Goal: Use online tool/utility: Utilize a website feature to perform a specific function

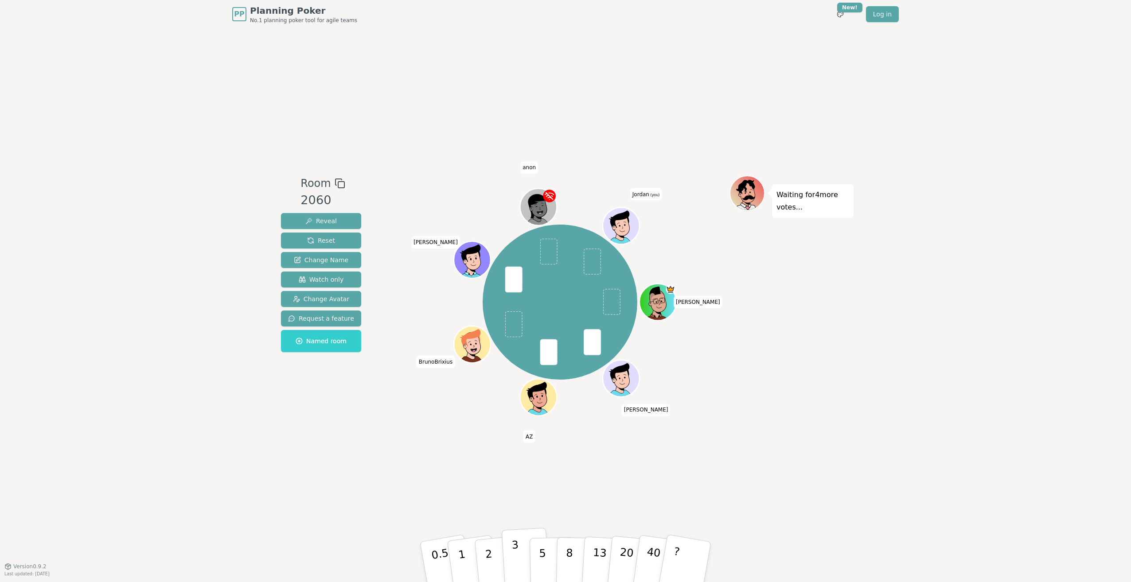
click at [514, 559] on p "3" at bounding box center [517, 563] width 10 height 48
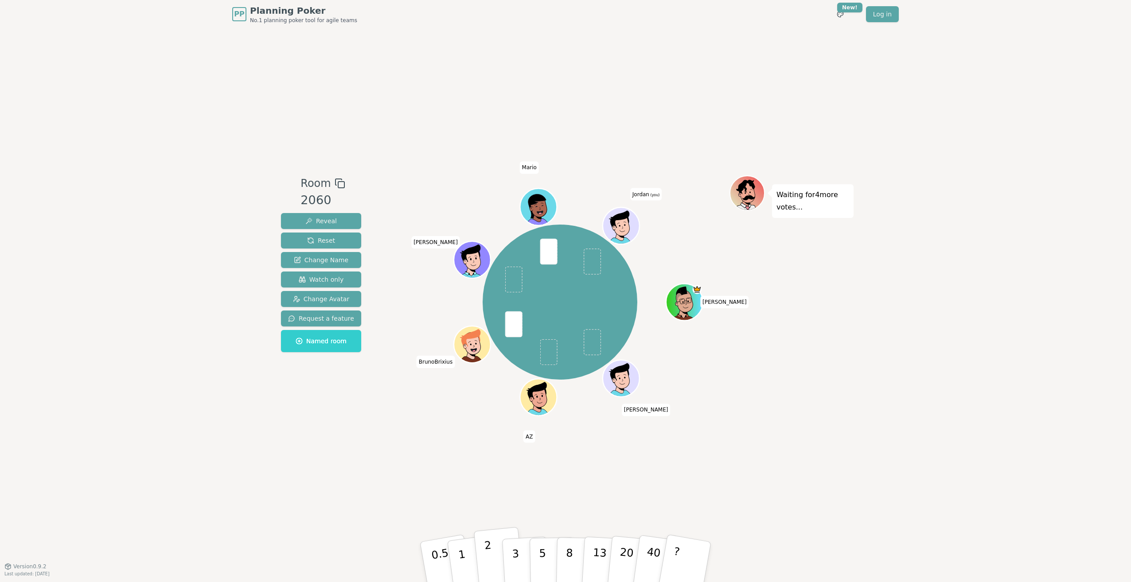
click at [494, 550] on button "2" at bounding box center [499, 563] width 51 height 70
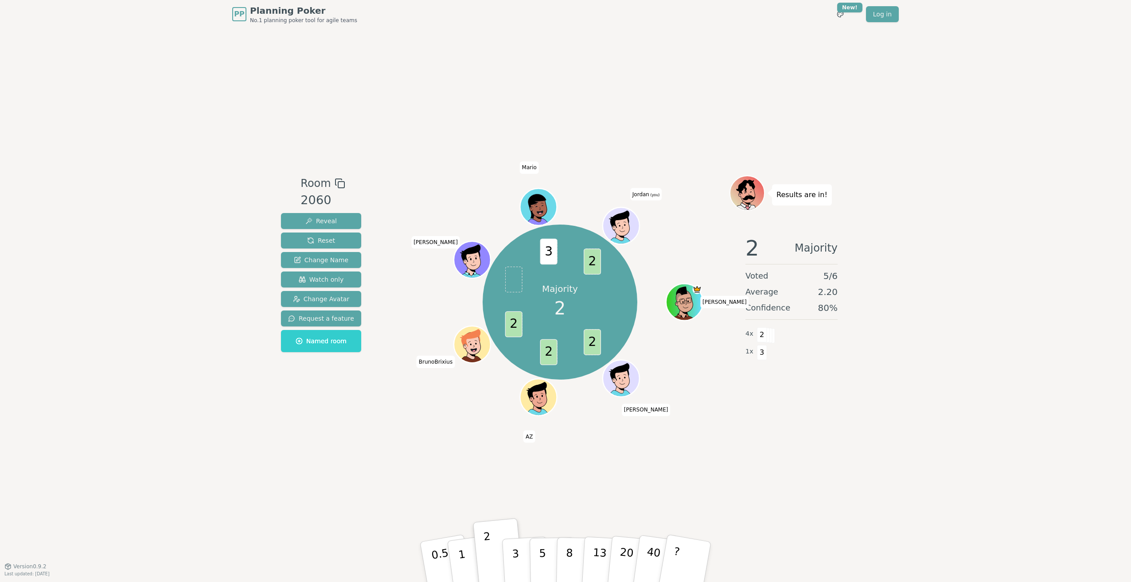
click at [703, 121] on div "Room 2060 Reveal Reset Change Name Watch only Change Avatar Request a feature N…" at bounding box center [565, 297] width 576 height 538
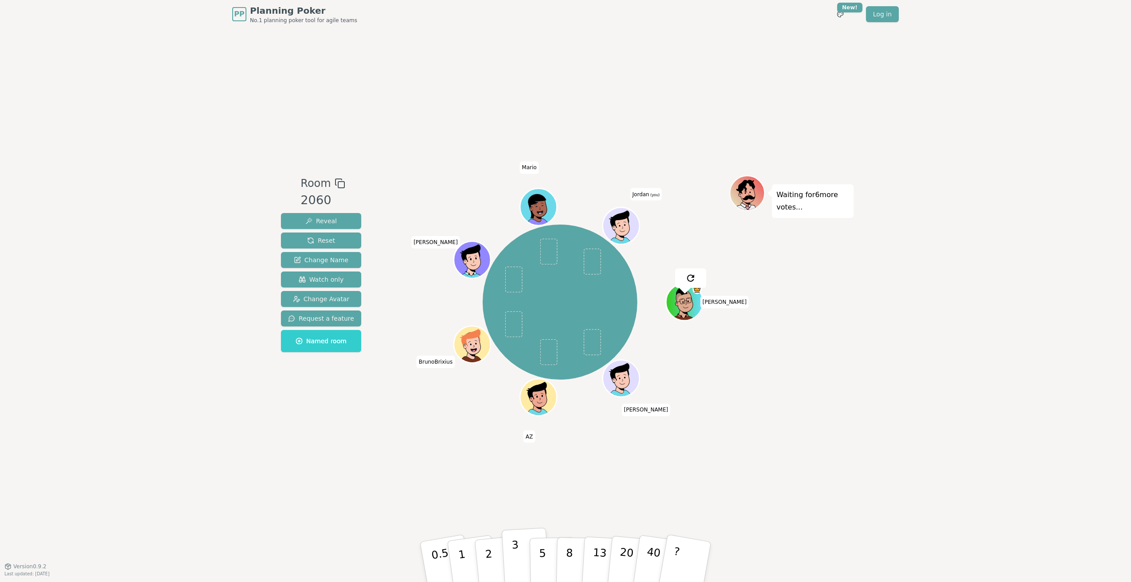
click at [521, 551] on button "3" at bounding box center [526, 562] width 48 height 69
click at [839, 482] on div "Room 2060 Reveal Reset Change Name Watch only Change Avatar Request a feature N…" at bounding box center [565, 297] width 576 height 538
